Goal: Navigation & Orientation: Find specific page/section

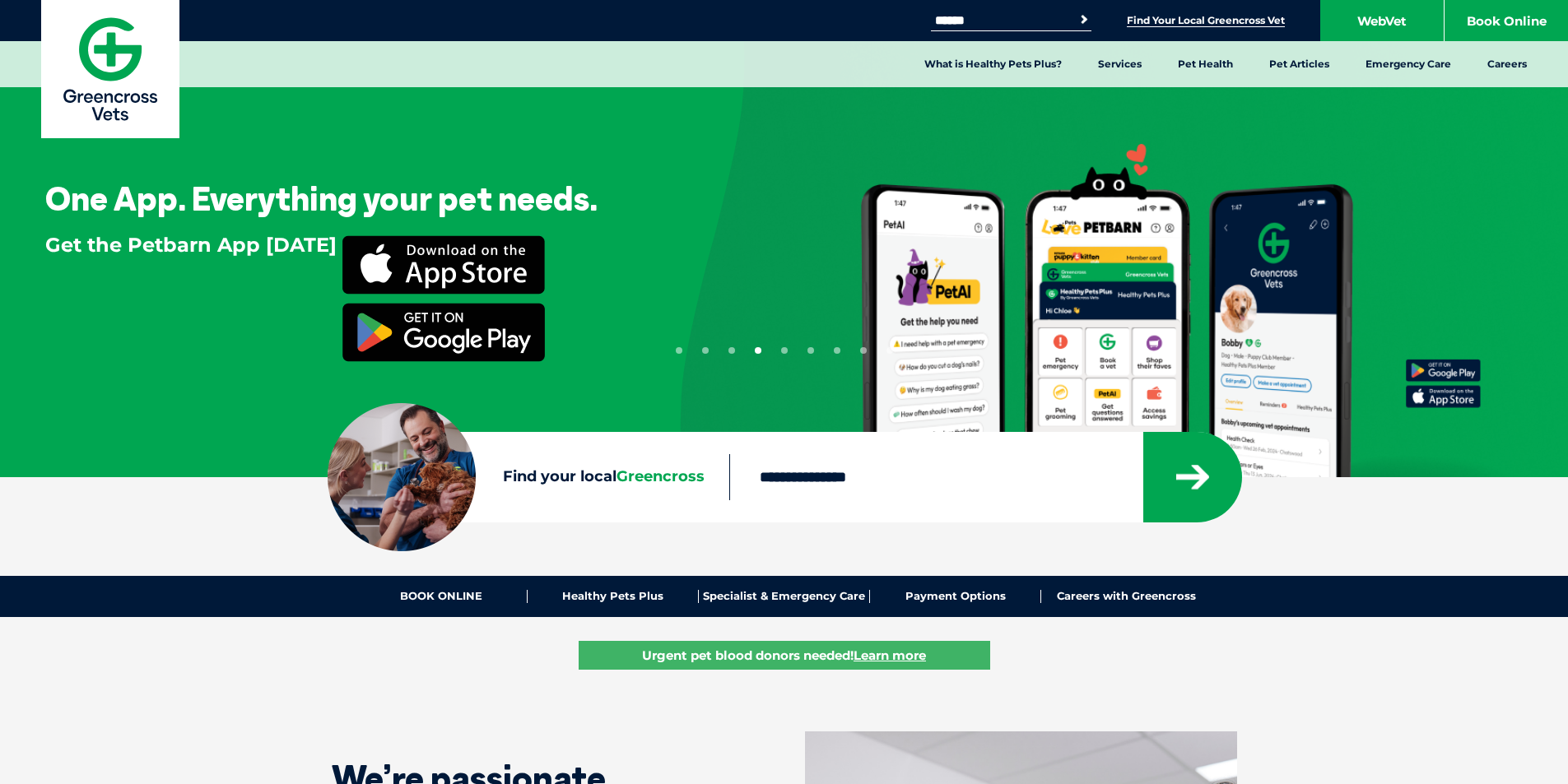
click at [1188, 15] on link "Find Your Local Greencross Vet" at bounding box center [1206, 20] width 158 height 13
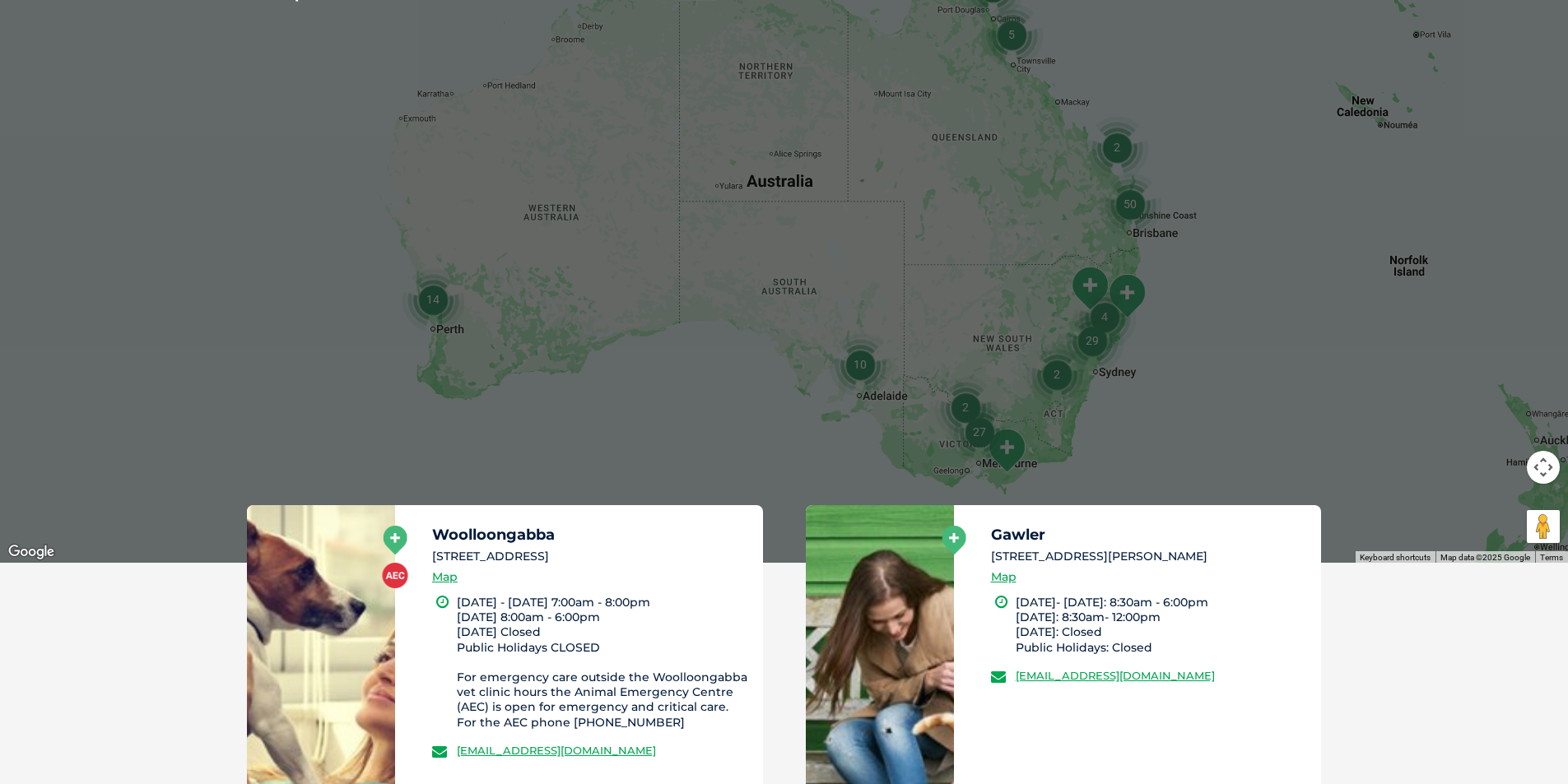
scroll to position [494, 0]
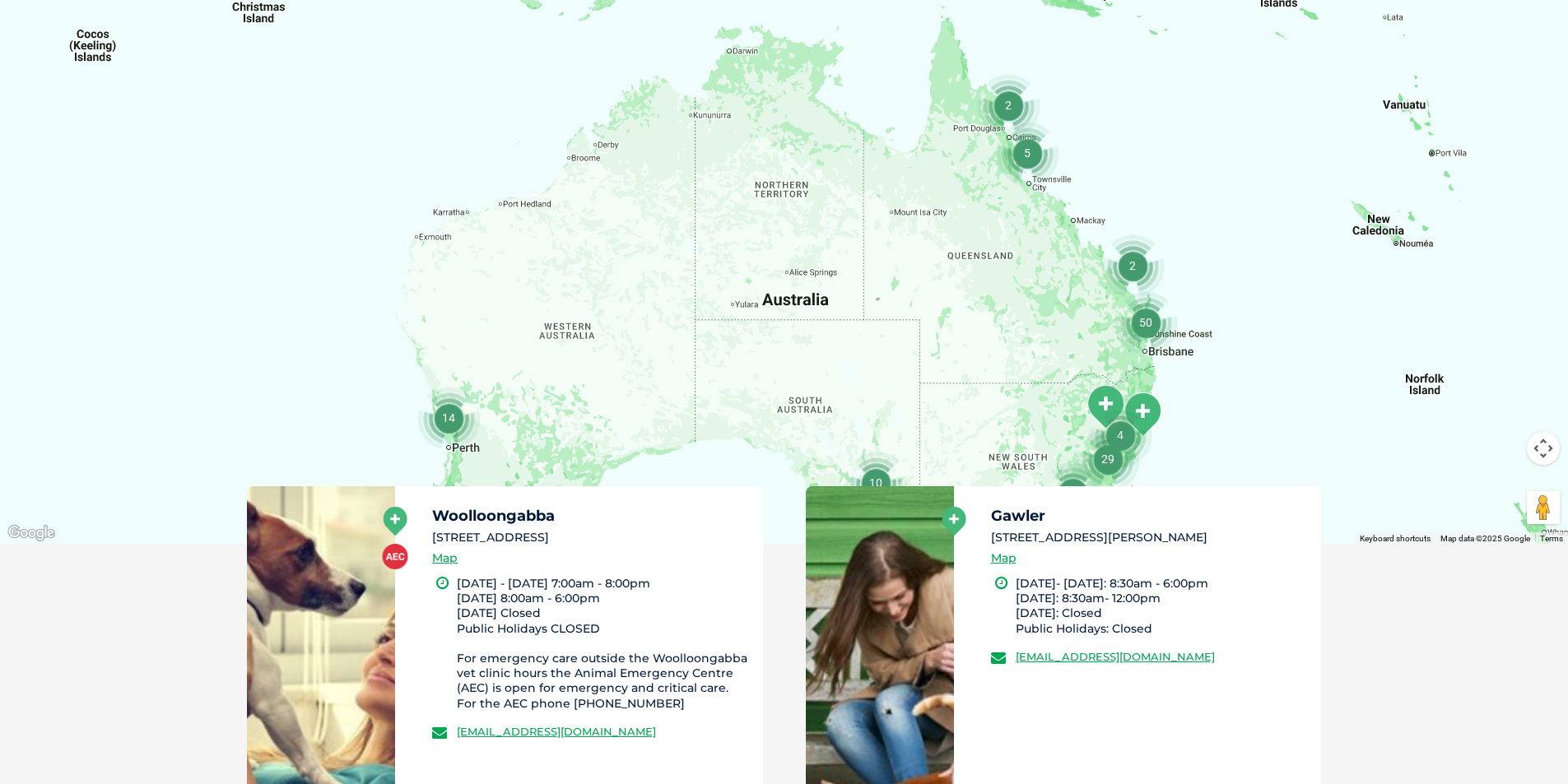
drag, startPoint x: 1141, startPoint y: 40, endPoint x: 1157, endPoint y: 184, distance: 144.9
click at [1157, 184] on div at bounding box center [784, 226] width 1568 height 635
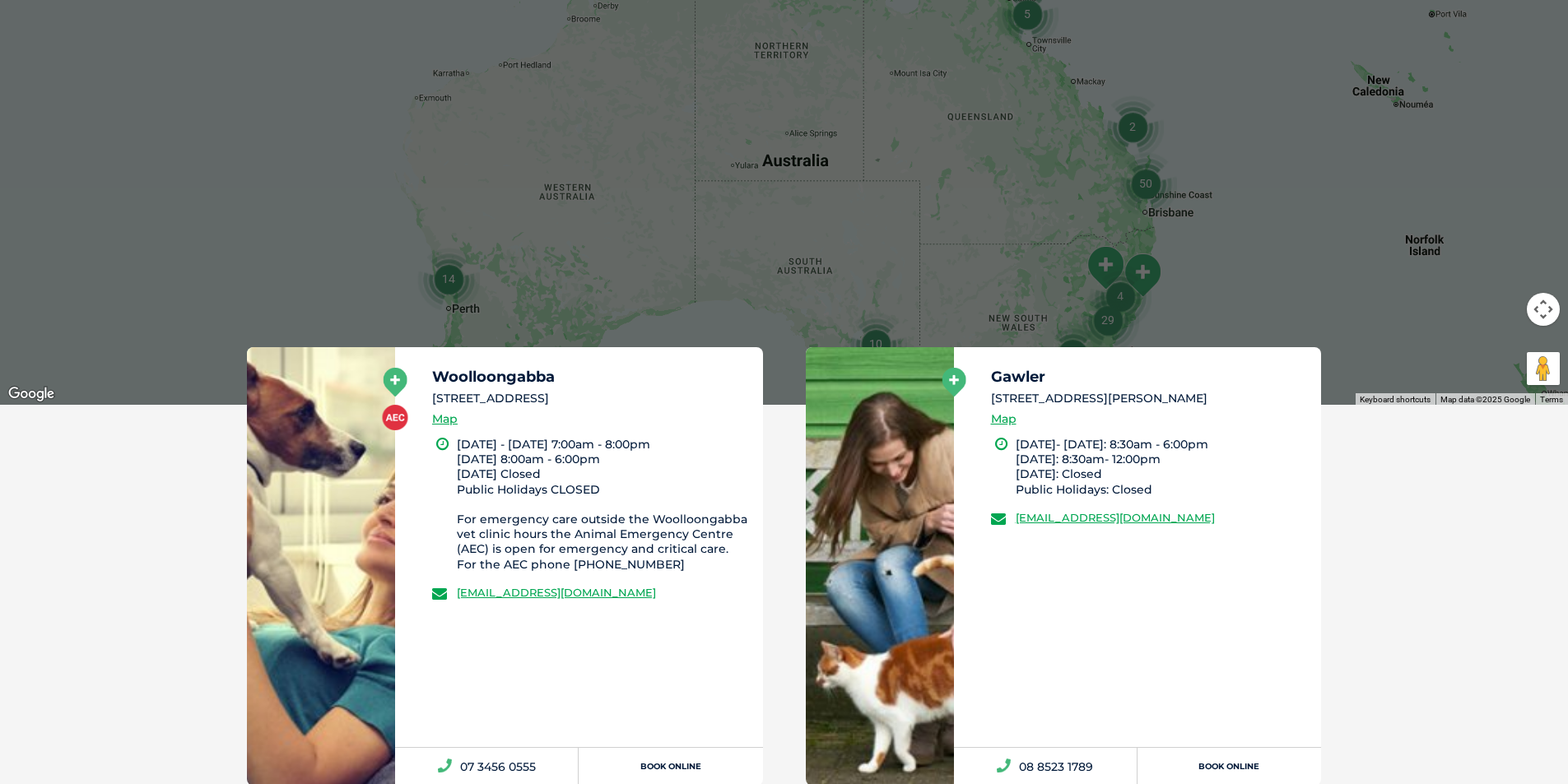
scroll to position [658, 0]
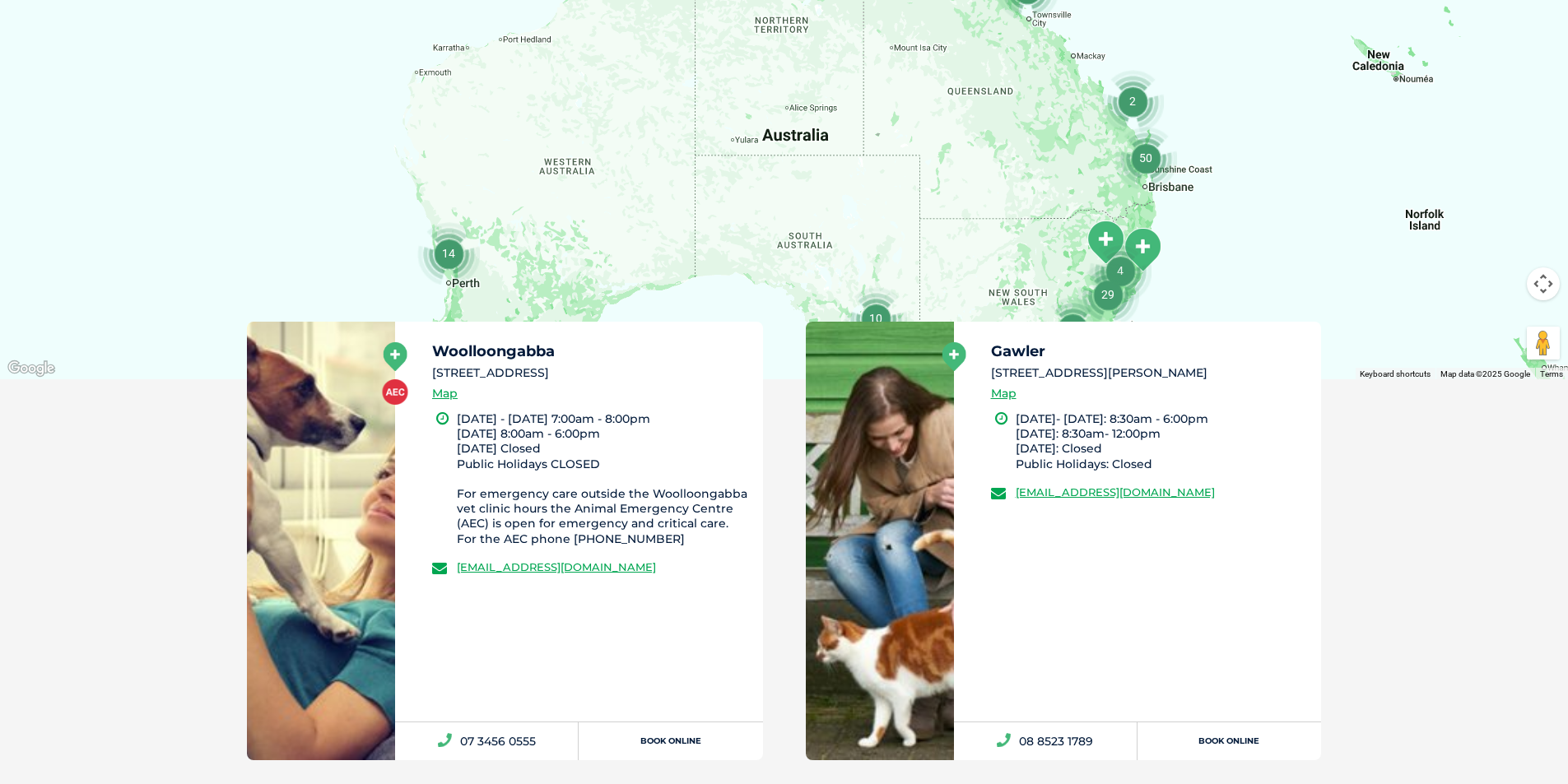
click at [873, 306] on img "10" at bounding box center [875, 317] width 76 height 75
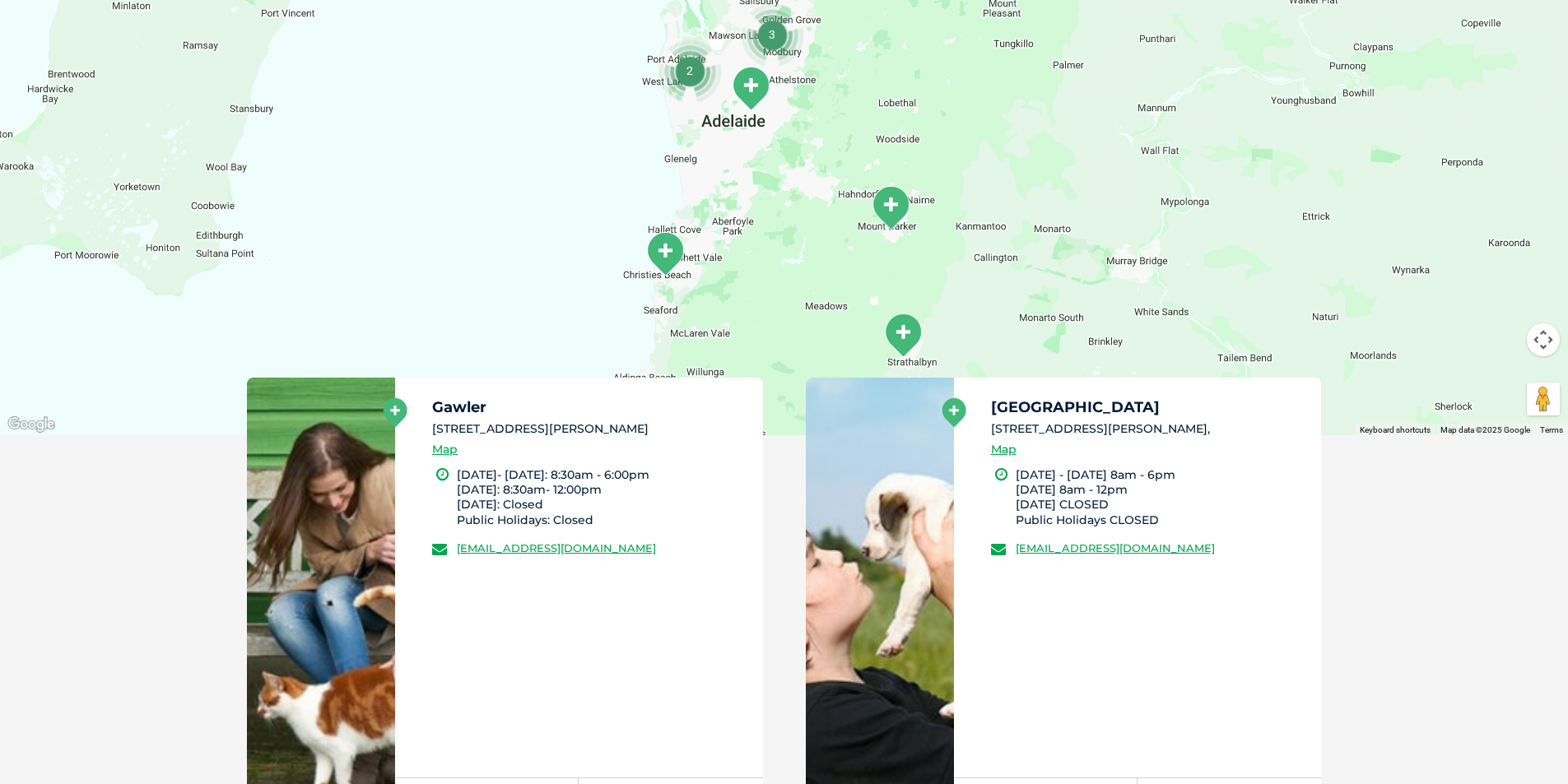
scroll to position [329, 0]
